Goal: Find specific page/section: Find specific page/section

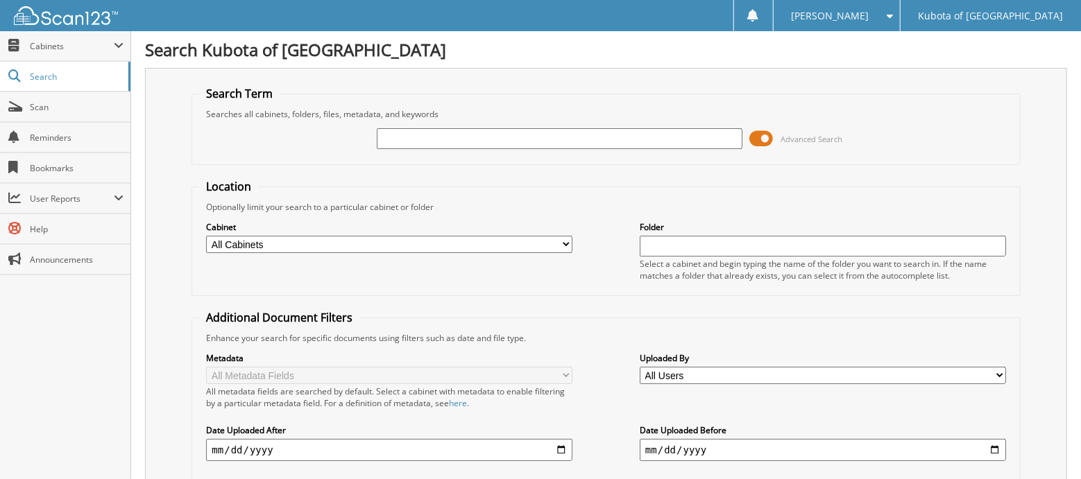
click at [389, 140] on input "text" at bounding box center [560, 138] width 366 height 21
type input "wl10529"
click at [65, 53] on span "Cabinets" at bounding box center [65, 46] width 130 height 30
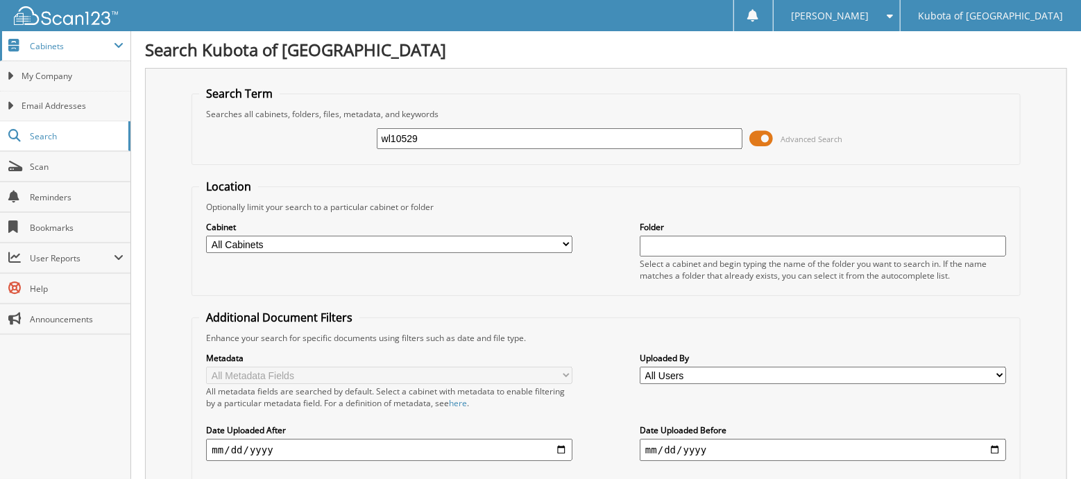
click at [114, 44] on span at bounding box center [119, 45] width 10 height 11
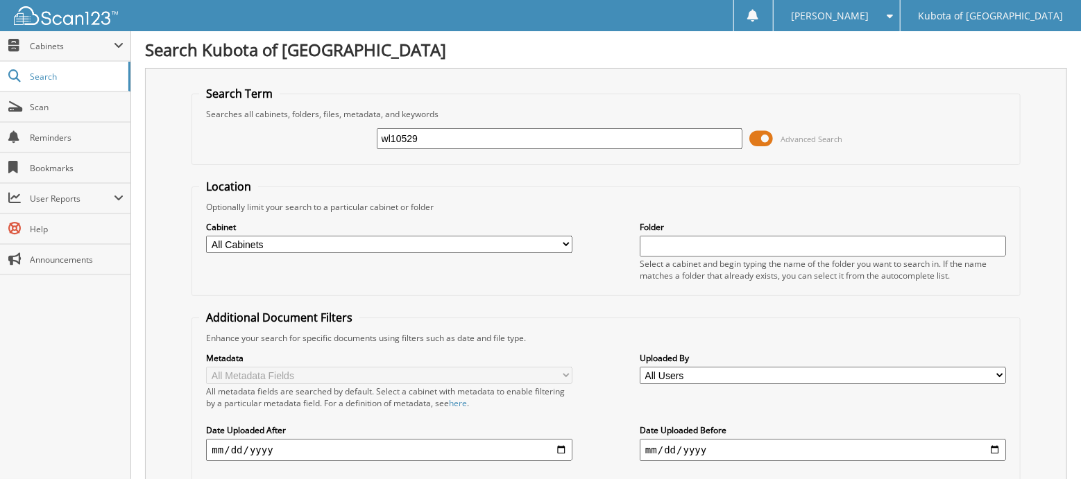
click at [448, 121] on div "wl10529 Advanced Search" at bounding box center [605, 138] width 813 height 37
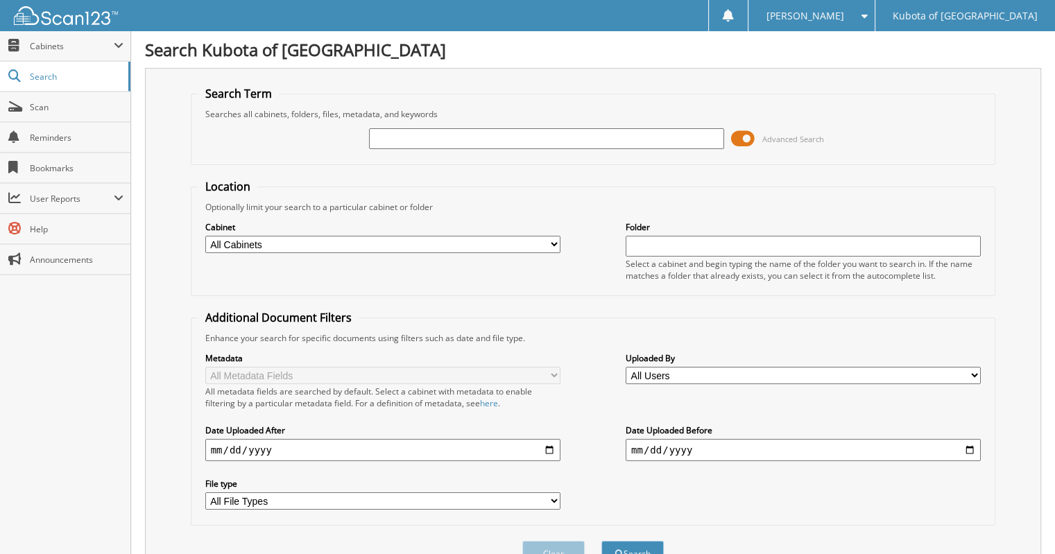
click at [398, 146] on input "text" at bounding box center [546, 138] width 355 height 21
type input "turf00"
click at [602, 541] on button "Search" at bounding box center [633, 554] width 62 height 26
drag, startPoint x: 544, startPoint y: 197, endPoint x: 531, endPoint y: 198, distance: 13.2
click at [533, 198] on fieldset "Location Optionally limit your search to a particular cabinet or folder Cabinet…" at bounding box center [594, 237] width 806 height 117
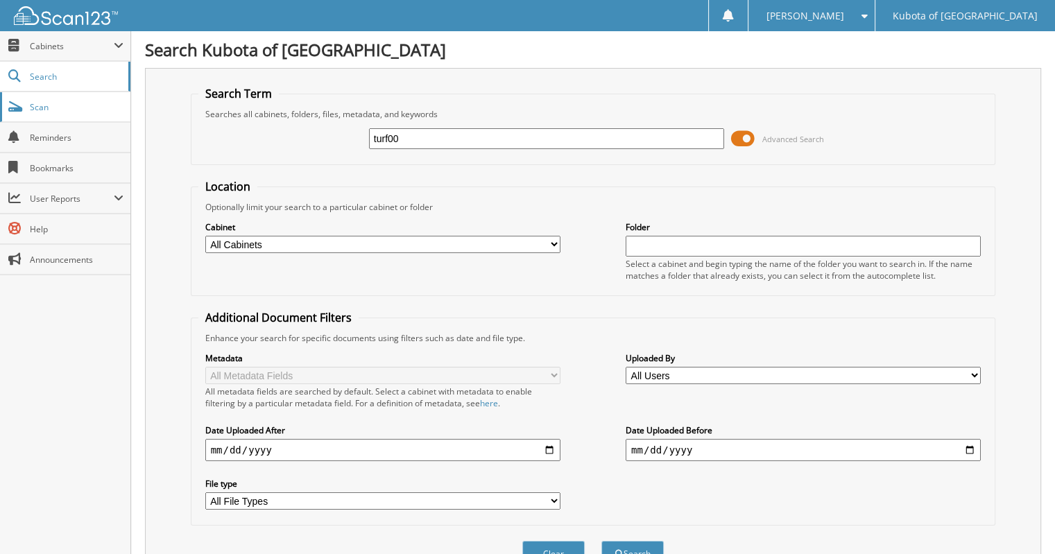
click at [50, 109] on span "Scan" at bounding box center [77, 107] width 94 height 12
drag, startPoint x: 422, startPoint y: 138, endPoint x: 290, endPoint y: 132, distance: 132.0
click at [290, 132] on div "turf00 Advanced Search" at bounding box center [593, 138] width 790 height 37
click at [559, 244] on select "All Cabinets ACCOUNTS PAYABLE ACCOUNTS RECEIVABLE CREDIT CARD RECEIPTS FINANCIA…" at bounding box center [382, 244] width 355 height 17
select select "49158"
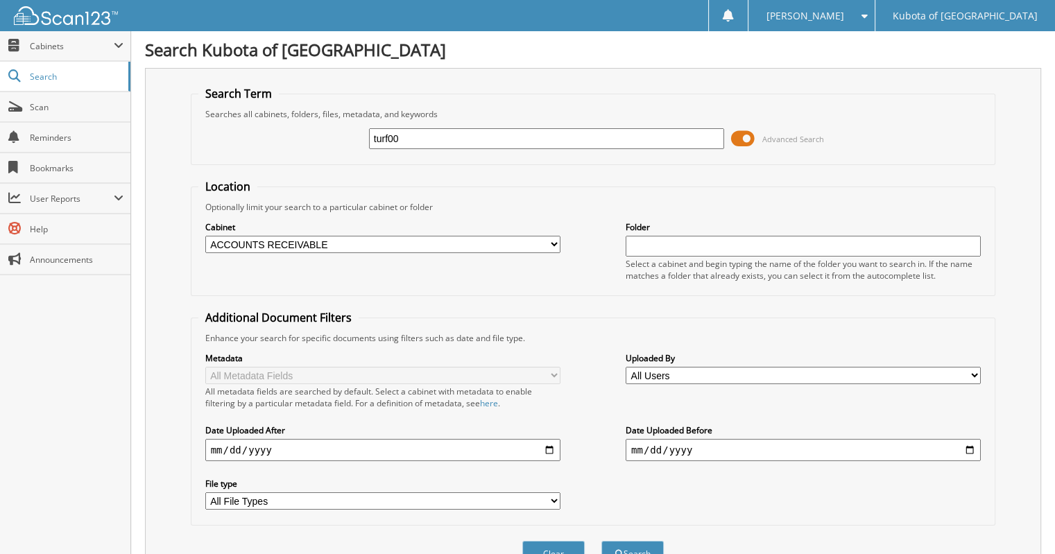
click at [205, 236] on select "All Cabinets ACCOUNTS PAYABLE ACCOUNTS RECEIVABLE CREDIT CARD RECEIPTS FINANCIA…" at bounding box center [382, 244] width 355 height 17
click at [435, 140] on input "turf00" at bounding box center [546, 138] width 355 height 21
click at [602, 541] on button "Search" at bounding box center [633, 554] width 62 height 26
click at [557, 241] on select "All Cabinets ACCOUNTS PAYABLE ACCOUNTS RECEIVABLE CREDIT CARD RECEIPTS FINANCIA…" at bounding box center [382, 244] width 355 height 17
select select
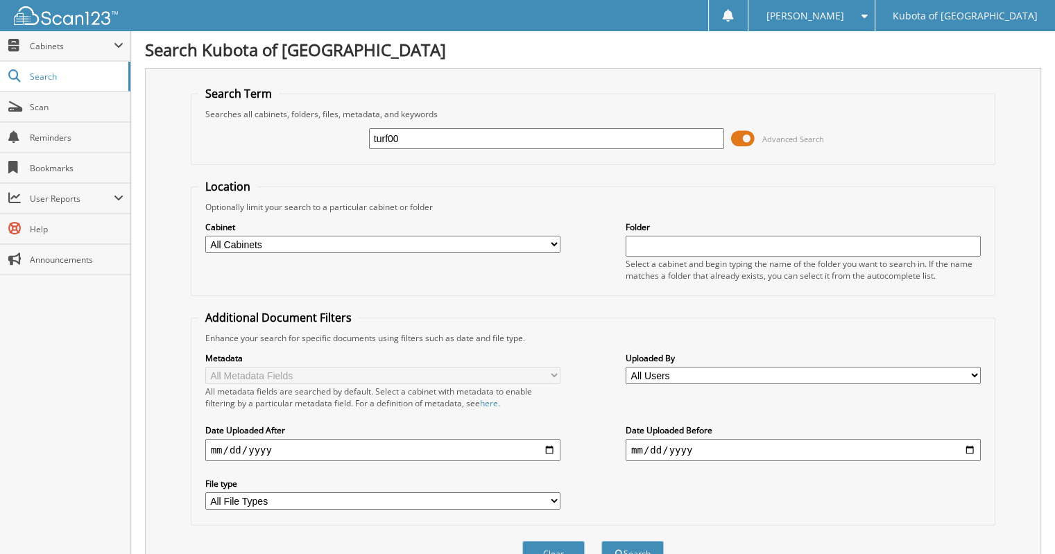
click at [205, 236] on select "All Cabinets ACCOUNTS PAYABLE ACCOUNTS RECEIVABLE CREDIT CARD RECEIPTS FINANCIA…" at bounding box center [382, 244] width 355 height 17
click at [375, 298] on div "Location Optionally limit your search to a particular cabinet or folder Cabinet…" at bounding box center [594, 352] width 806 height 347
click at [744, 135] on span at bounding box center [743, 138] width 24 height 21
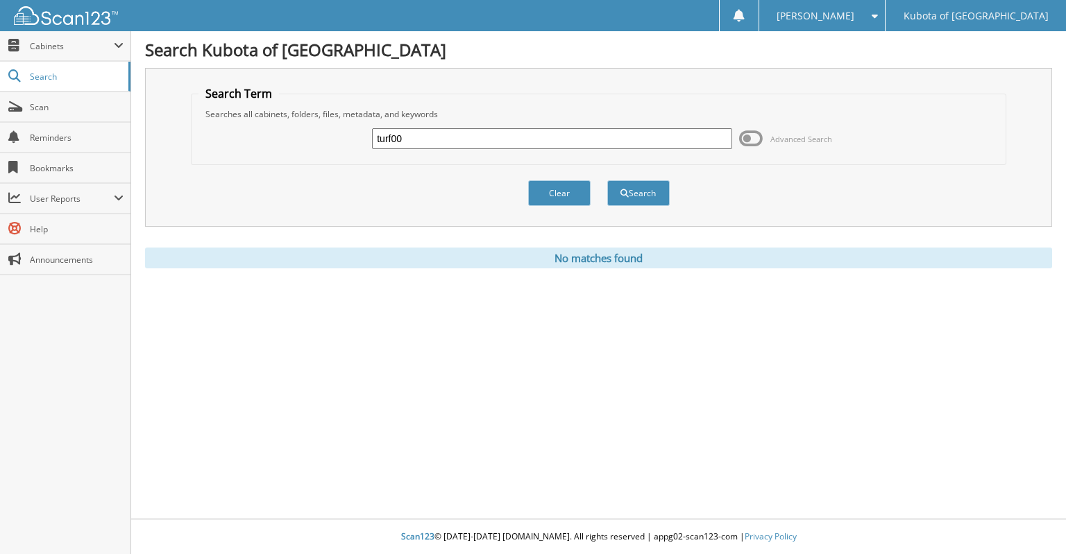
click at [978, 492] on div "Search Kubota of Denver Search Term Searches all cabinets, folders, files, meta…" at bounding box center [598, 277] width 935 height 554
click at [67, 44] on span "Cabinets" at bounding box center [72, 46] width 84 height 12
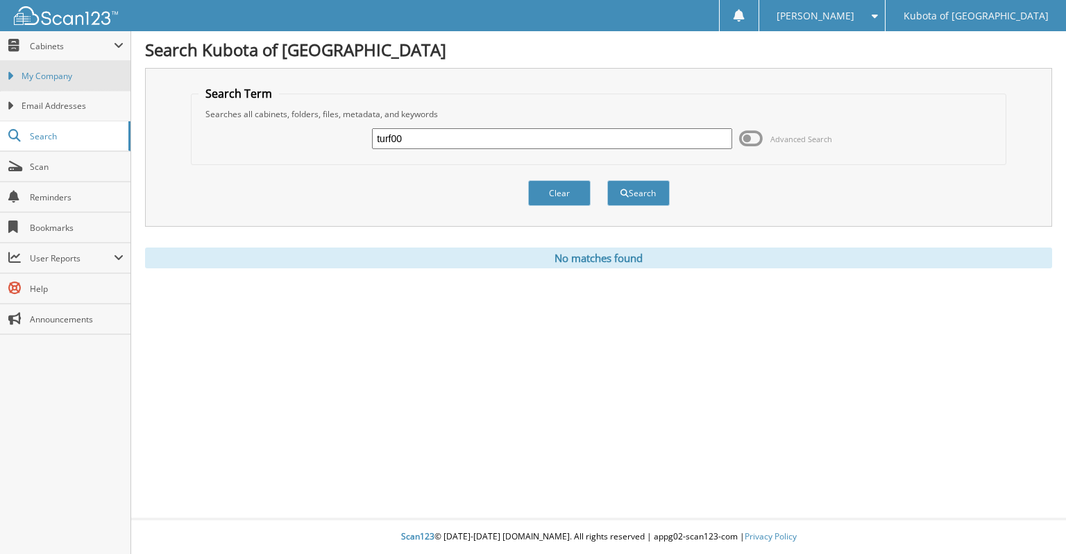
click at [76, 71] on span "My Company" at bounding box center [73, 76] width 102 height 12
